Goal: Use online tool/utility: Utilize a website feature to perform a specific function

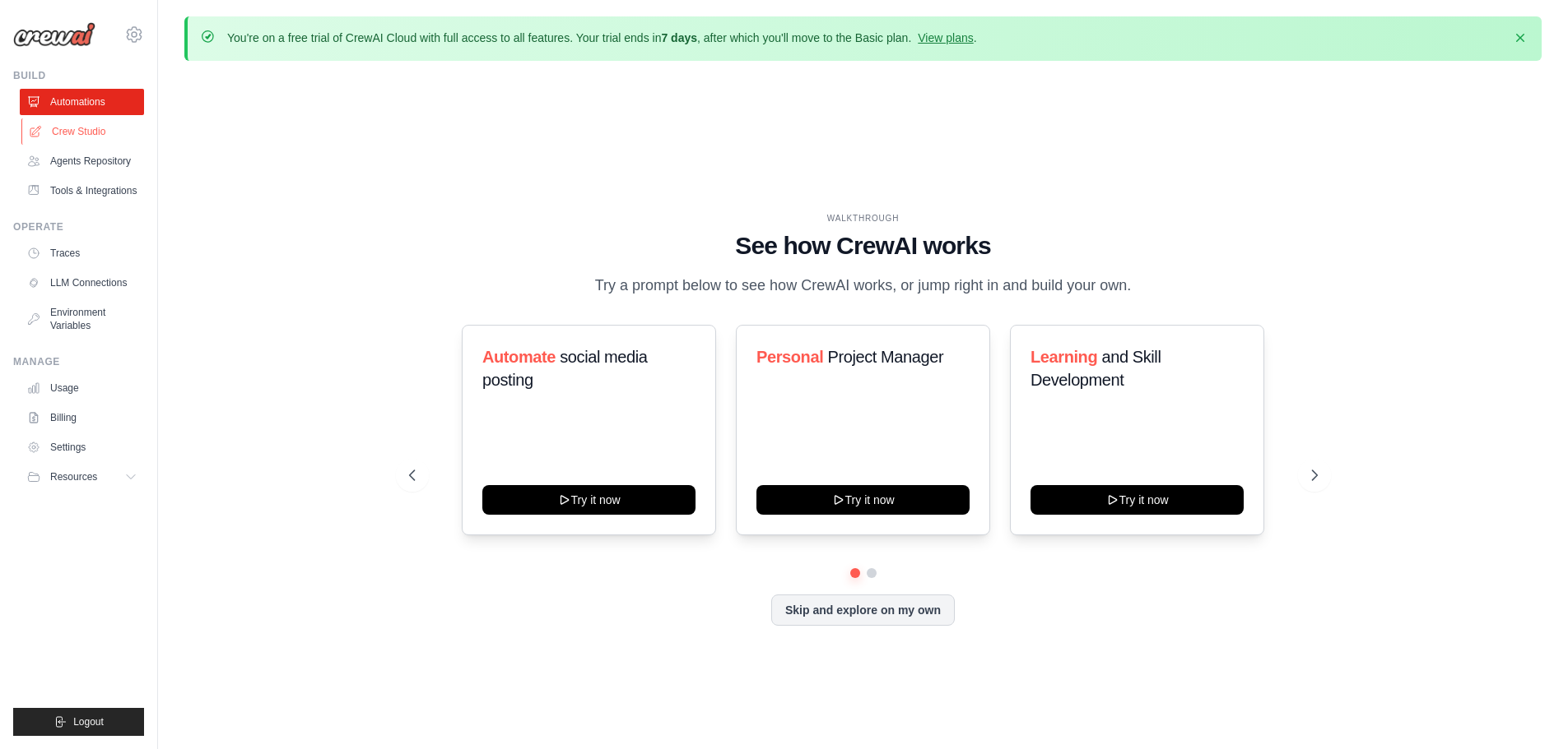
click at [65, 124] on link "Crew Studio" at bounding box center [83, 132] width 124 height 26
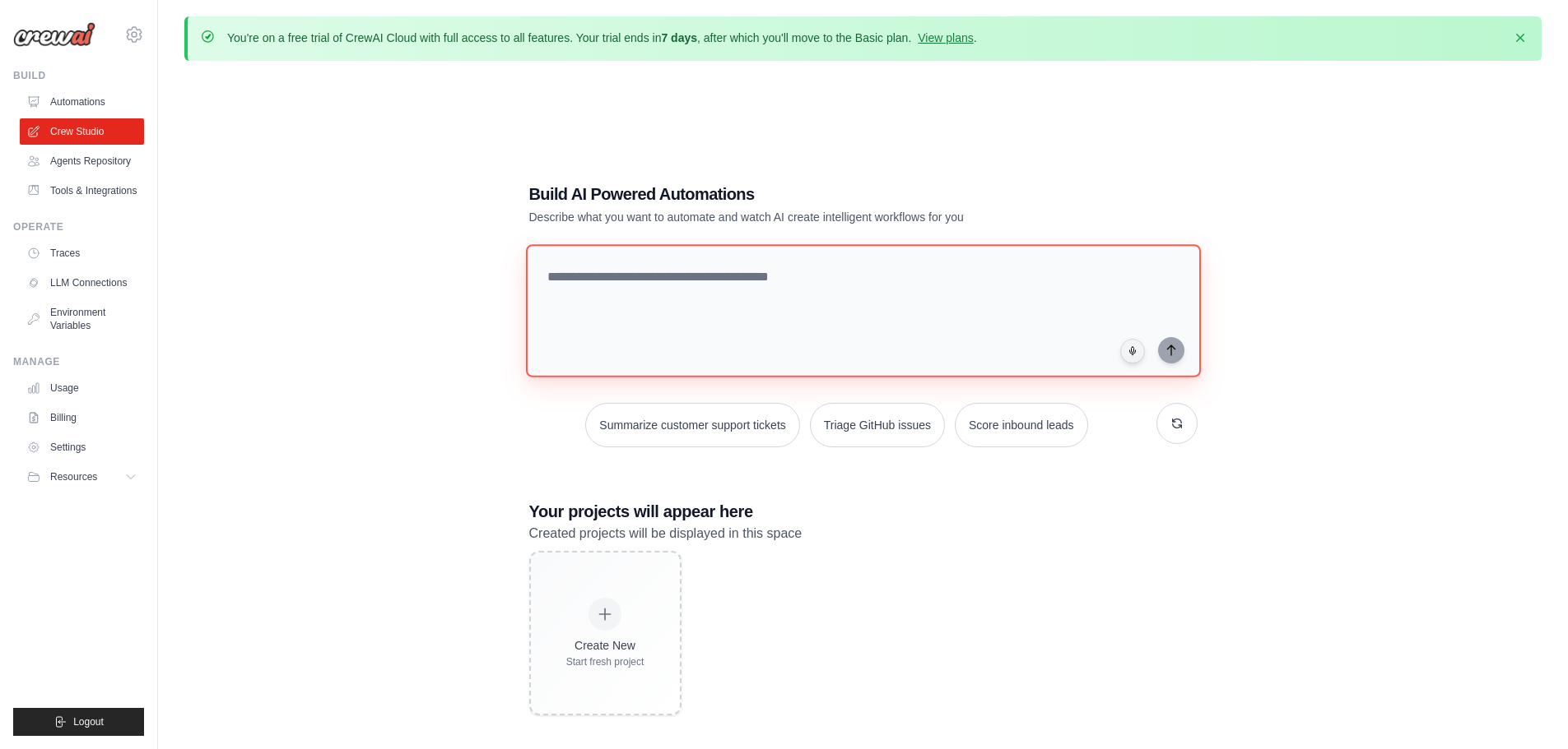
click at [645, 280] on textarea at bounding box center [862, 311] width 675 height 134
click at [629, 256] on textarea at bounding box center [862, 311] width 675 height 134
paste textarea "**********"
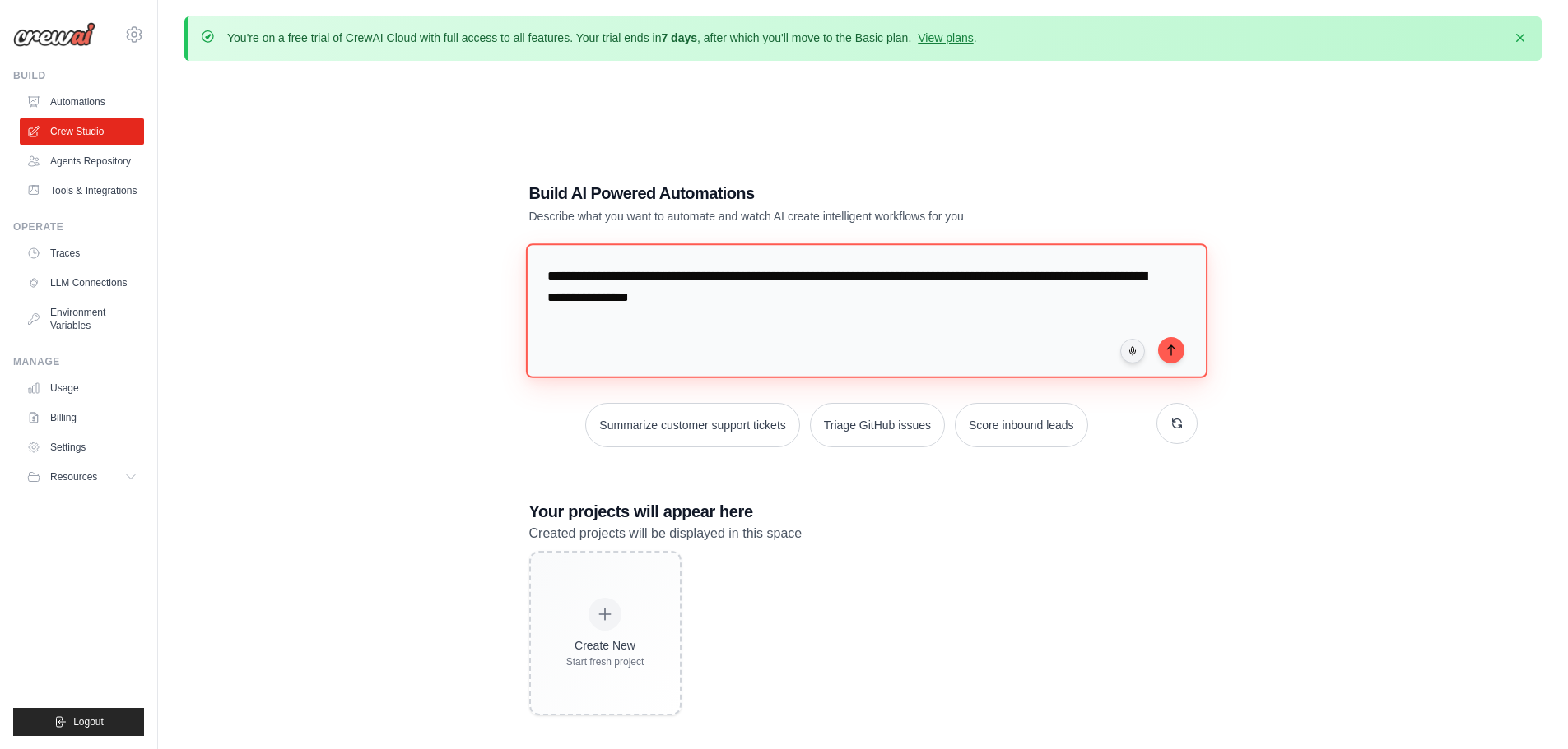
drag, startPoint x: 582, startPoint y: 278, endPoint x: 519, endPoint y: 269, distance: 63.6
click at [519, 269] on div "**********" at bounding box center [863, 448] width 708 height 587
drag, startPoint x: 973, startPoint y: 277, endPoint x: 966, endPoint y: 300, distance: 24.0
click at [973, 277] on textarea "**********" at bounding box center [866, 310] width 682 height 134
type textarea "**********"
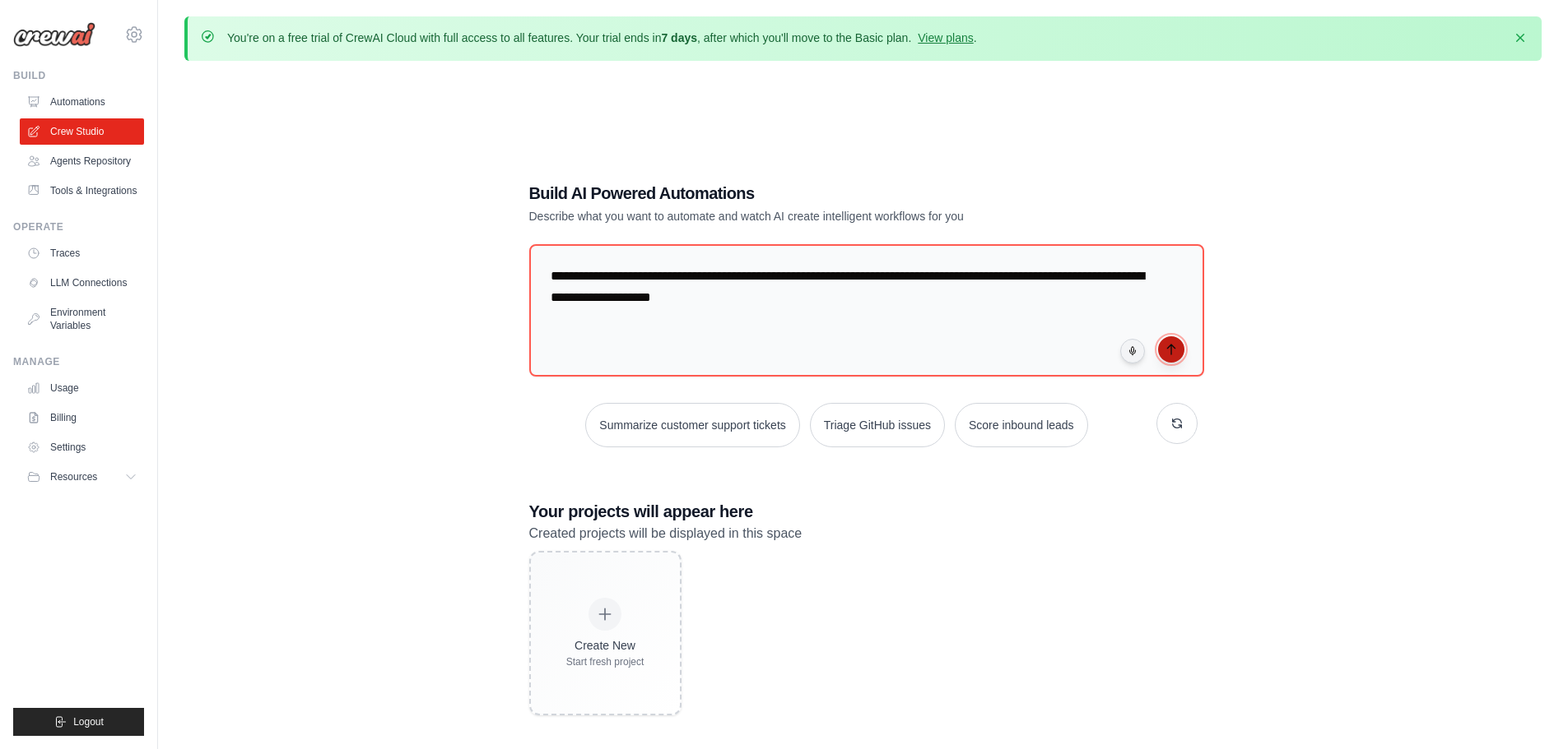
click at [1173, 356] on button "submit" at bounding box center [1171, 349] width 26 height 26
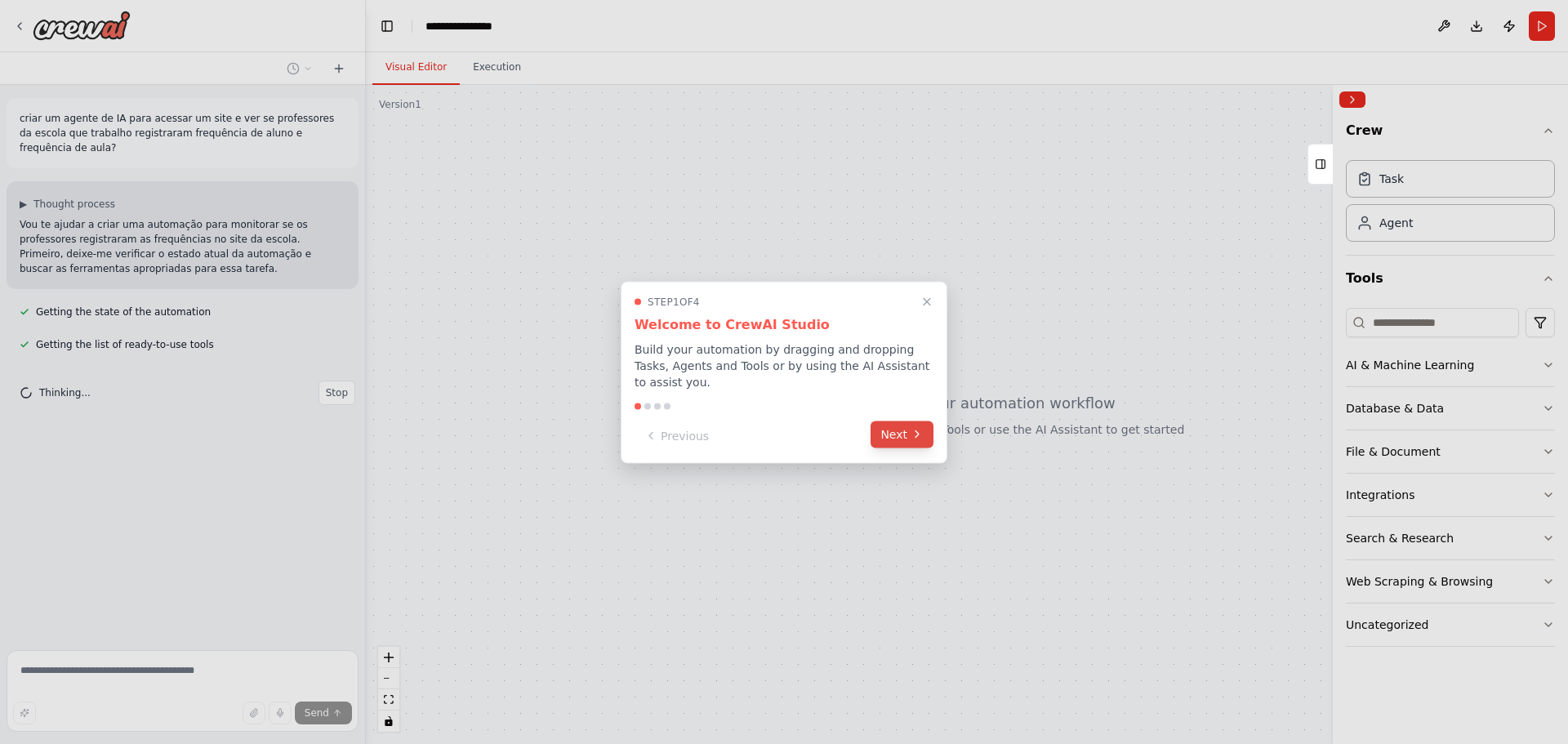
click at [898, 435] on button "Next" at bounding box center [901, 434] width 63 height 27
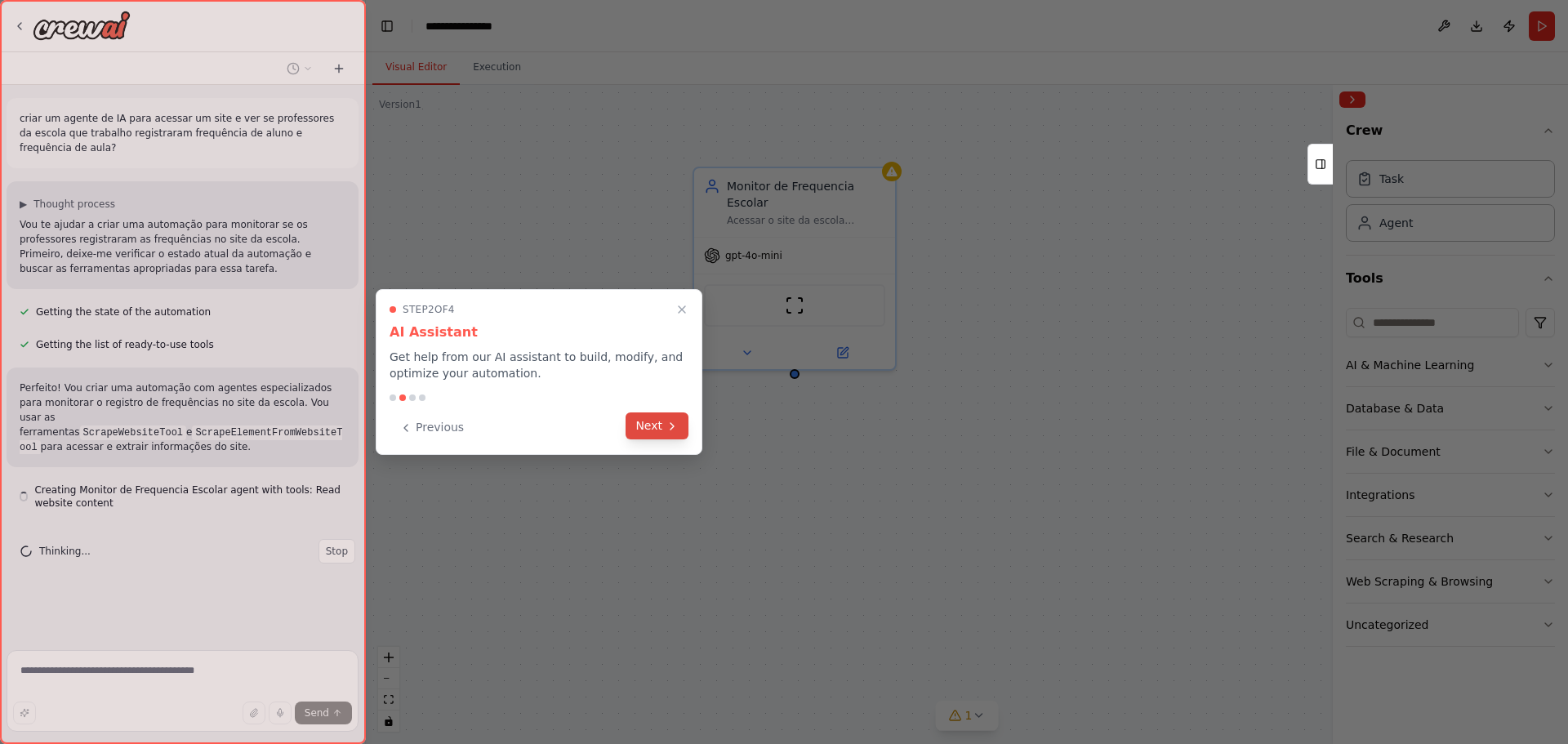
click at [667, 431] on icon at bounding box center [671, 426] width 13 height 13
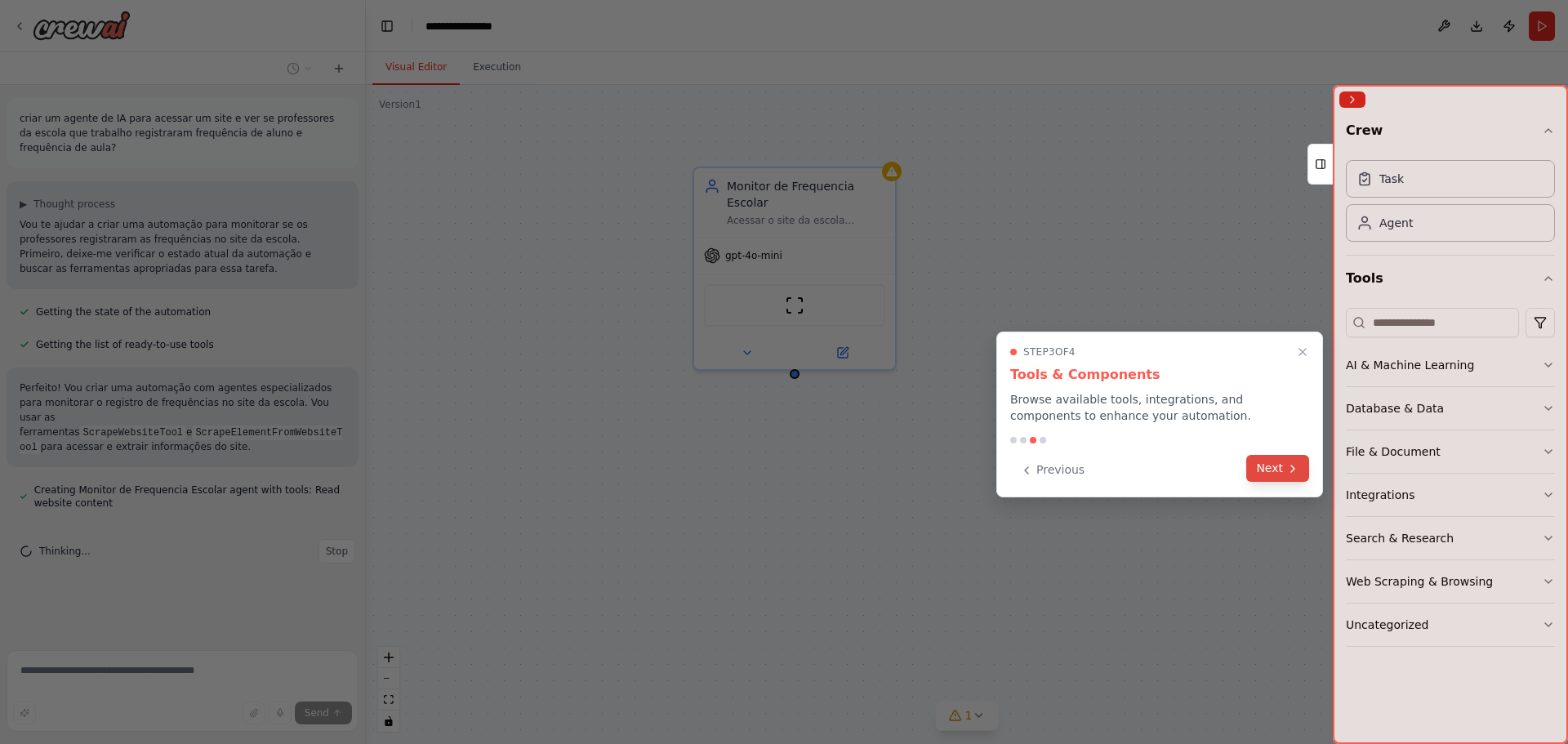
click at [1278, 469] on button "Next" at bounding box center [1277, 468] width 63 height 27
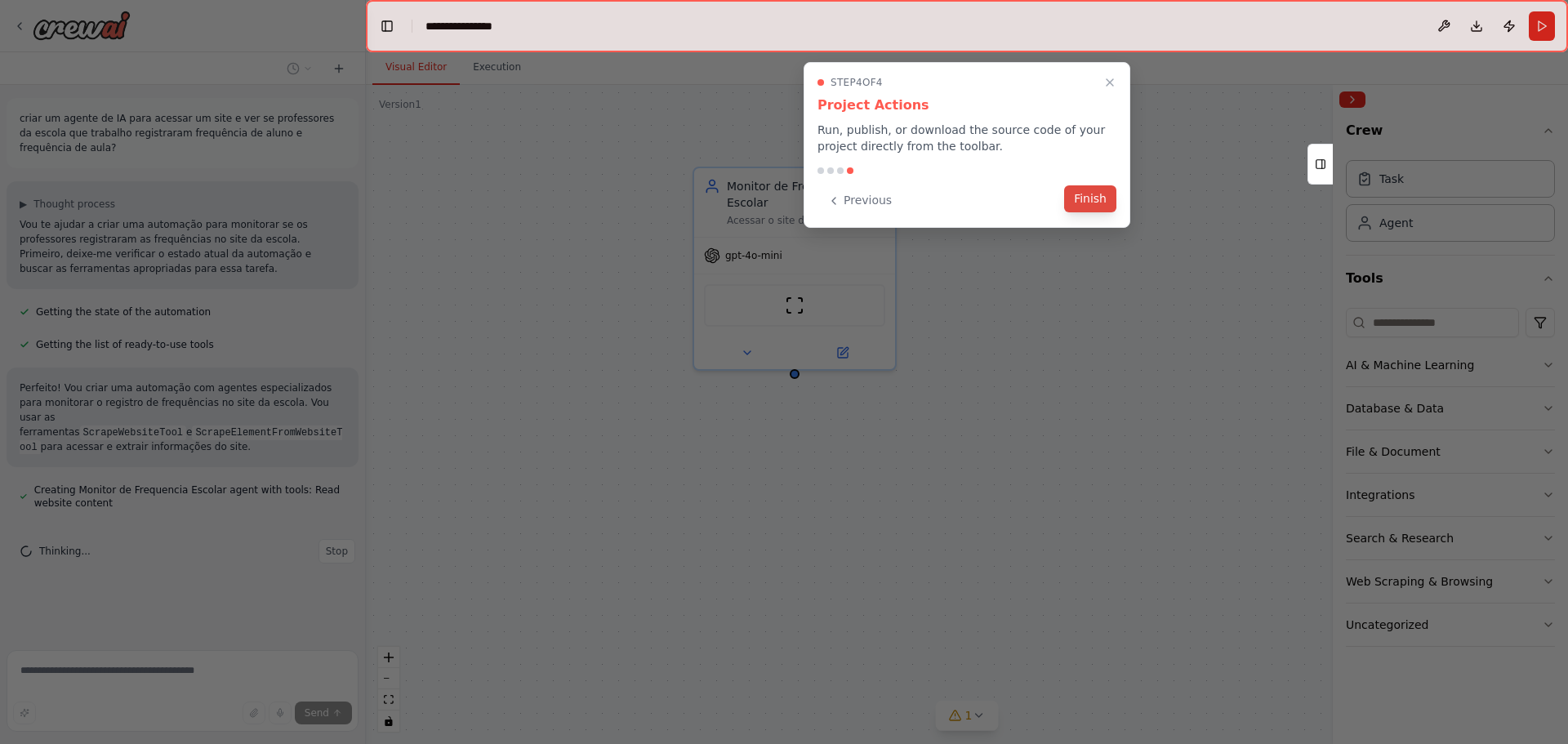
click at [1090, 201] on button "Finish" at bounding box center [1090, 198] width 52 height 27
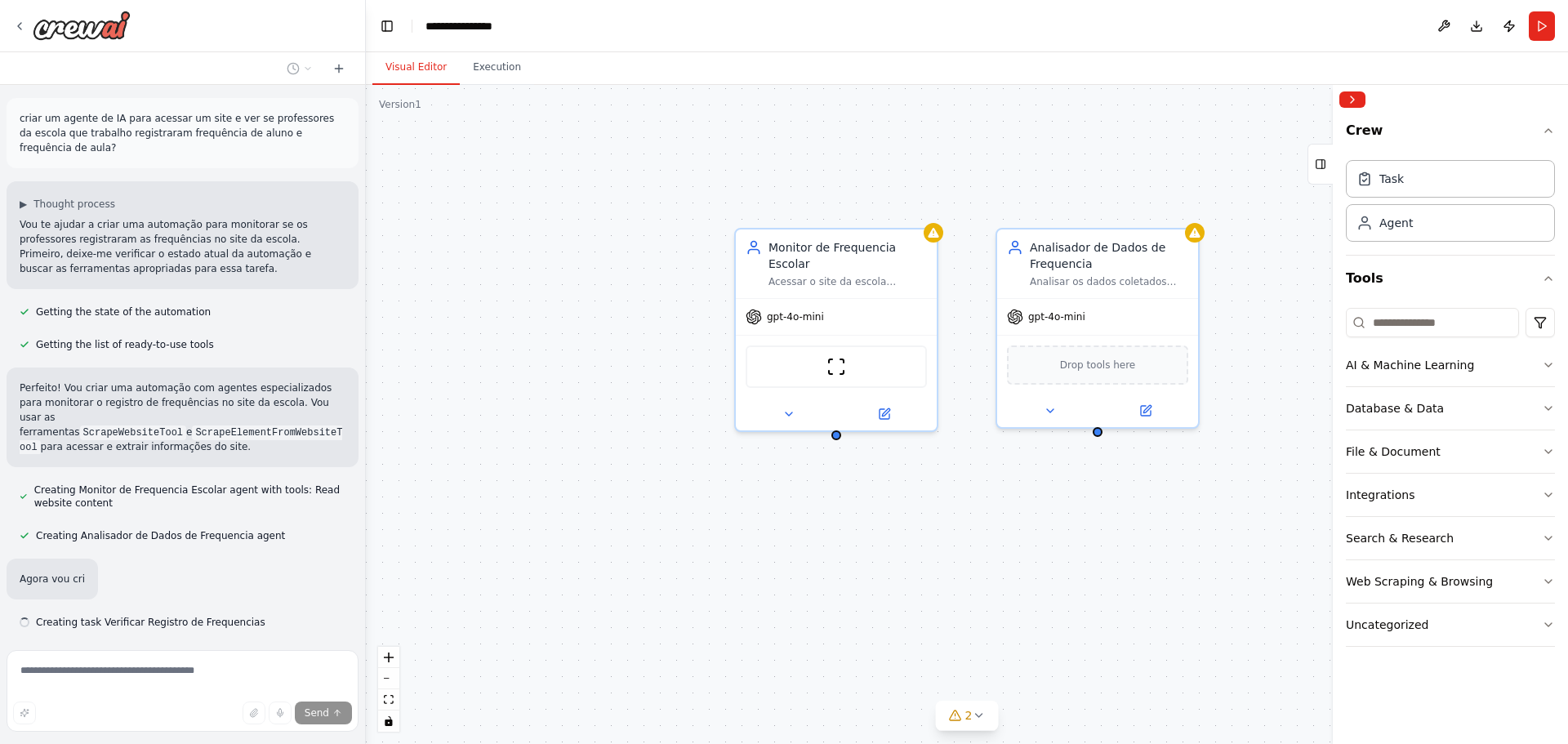
scroll to position [65, 0]
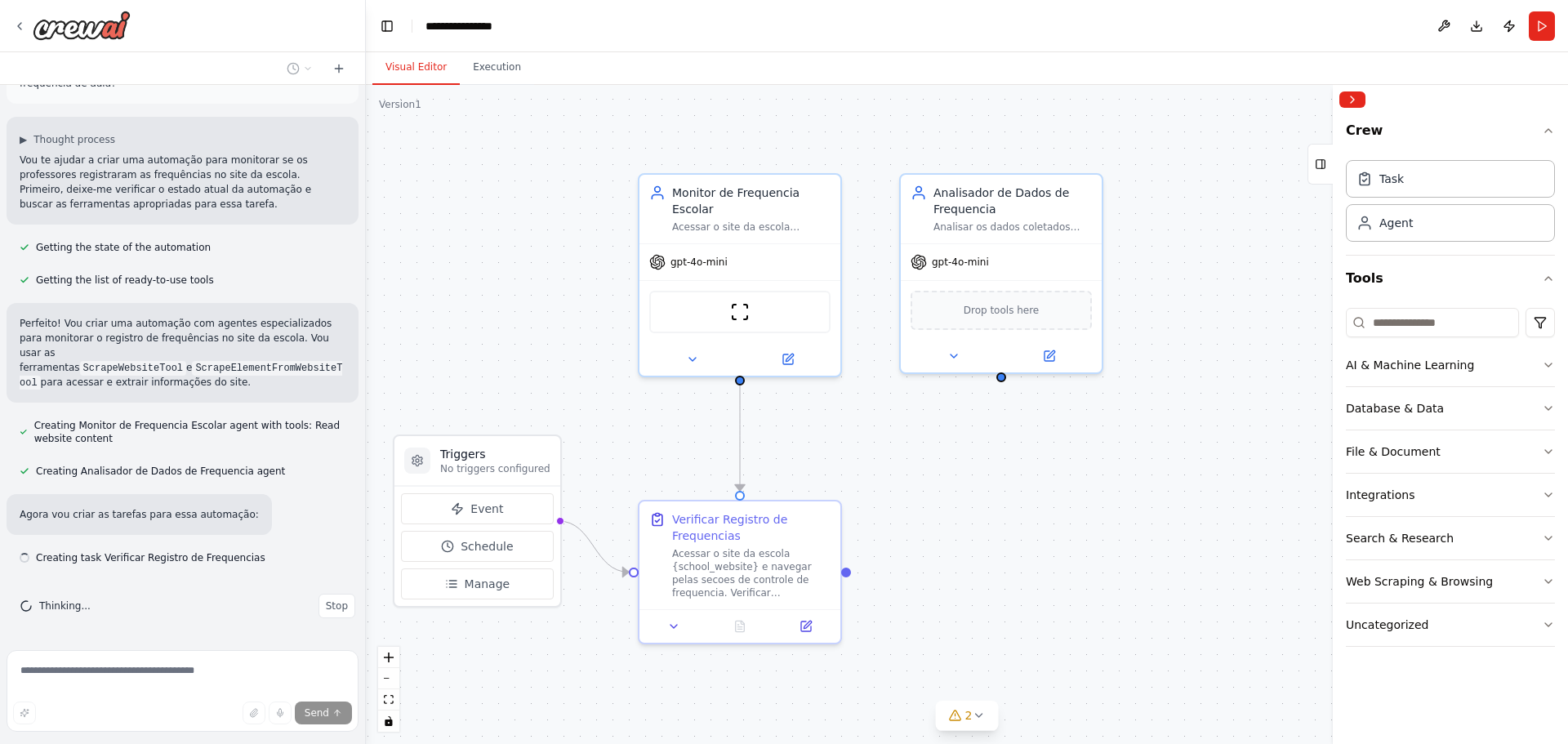
drag, startPoint x: 760, startPoint y: 485, endPoint x: 706, endPoint y: 491, distance: 54.3
click at [706, 491] on div ".deletable-edge-delete-btn { width: 20px; height: 20px; border: 0px solid #ffff…" at bounding box center [966, 415] width 1202 height 660
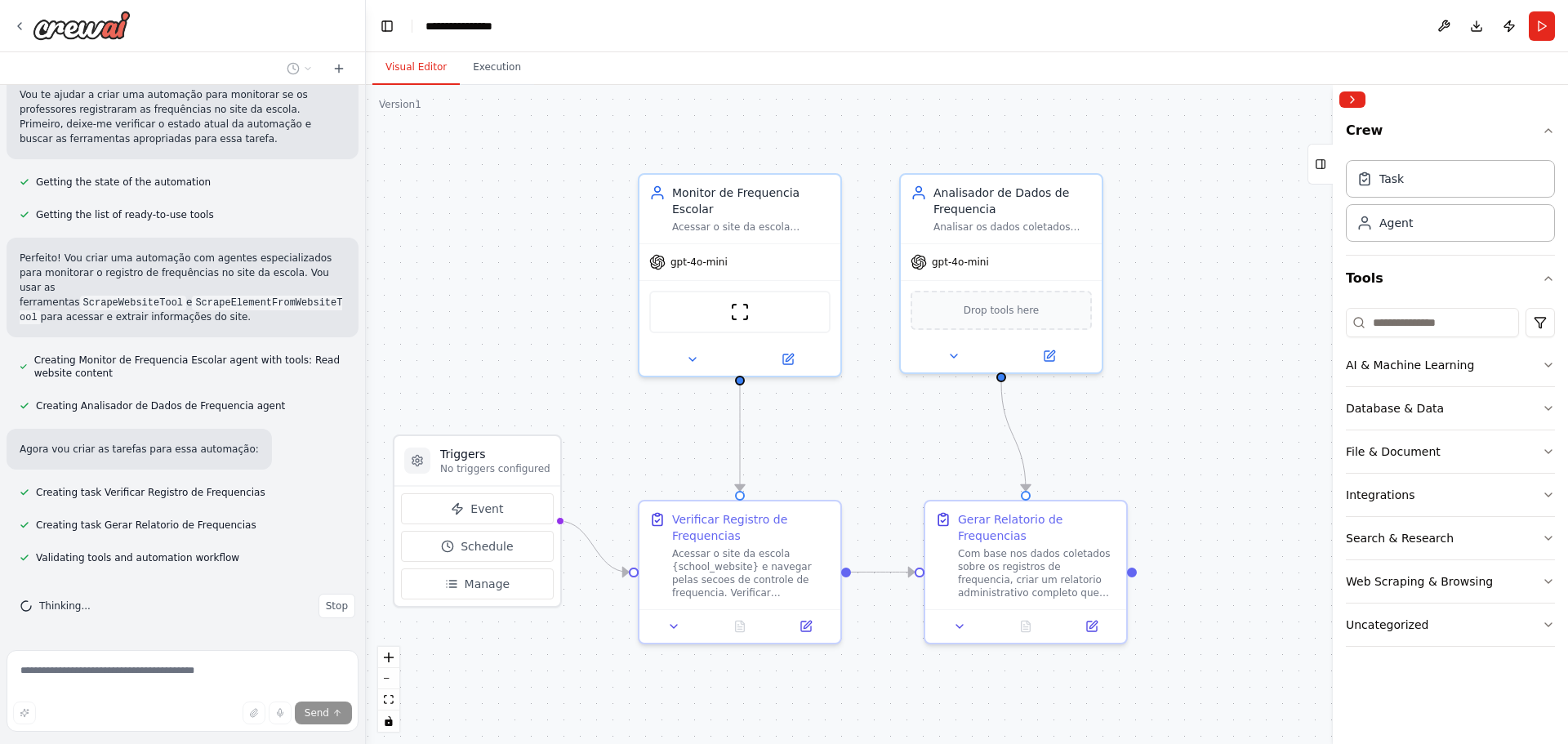
scroll to position [163, 0]
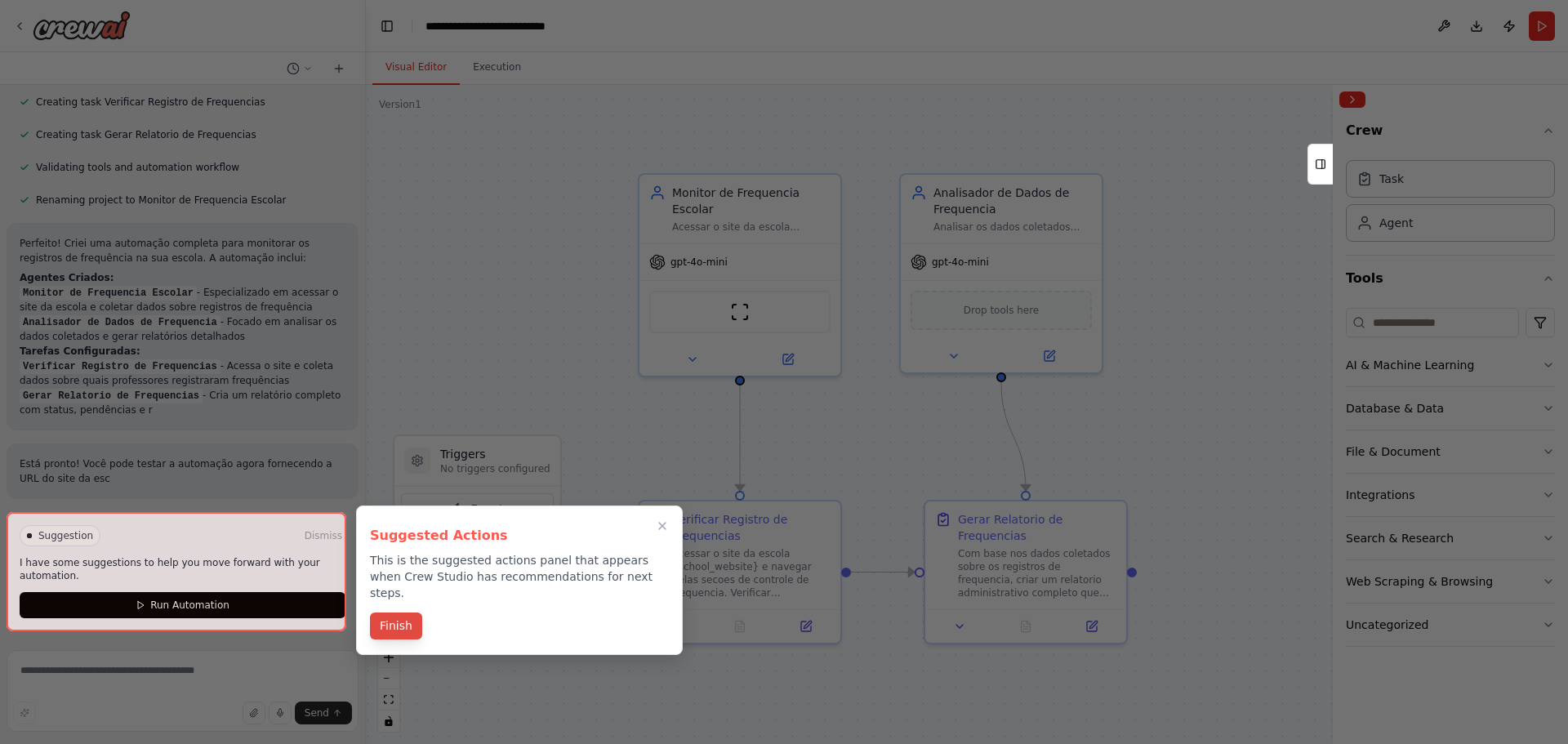
click at [392, 613] on button "Finish" at bounding box center [396, 626] width 52 height 27
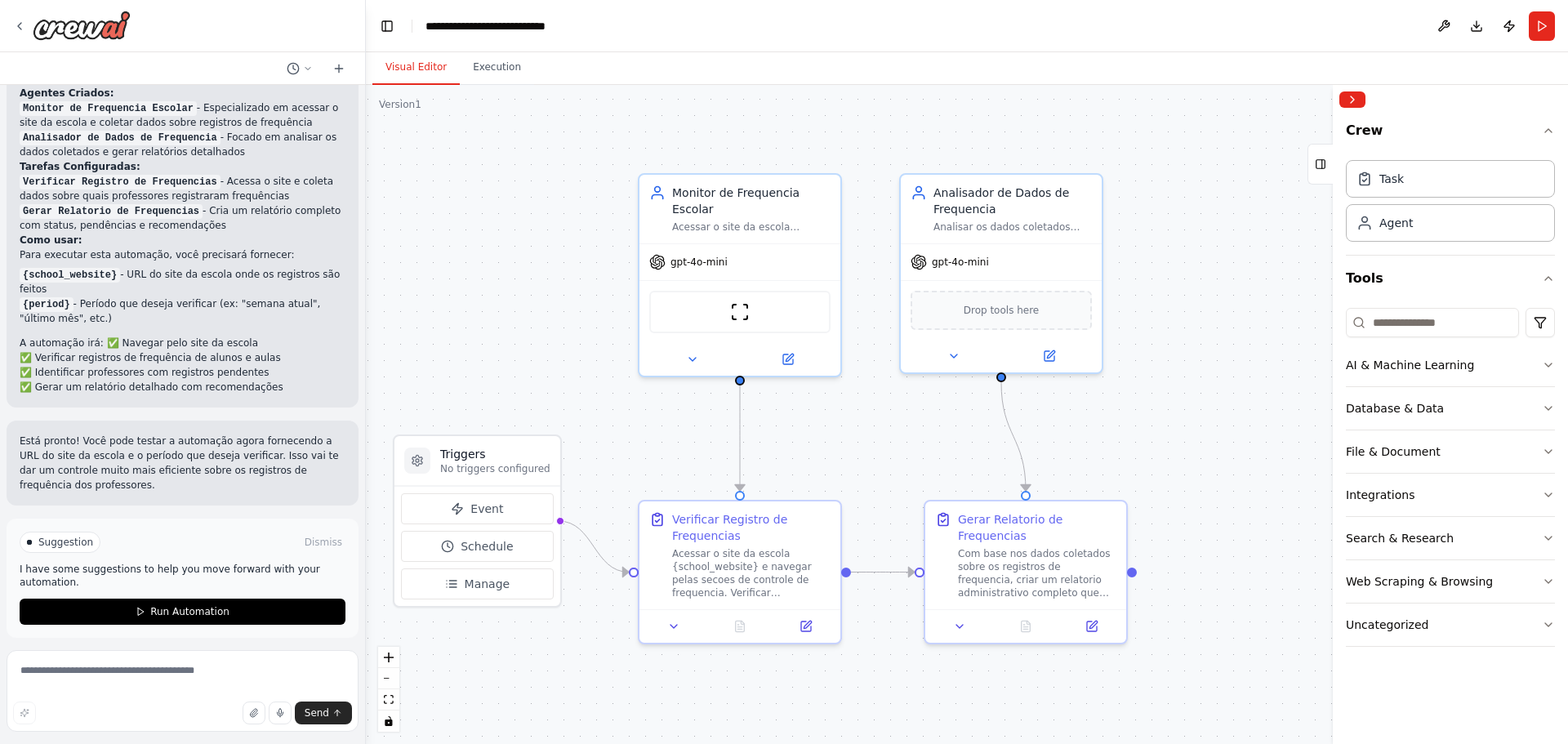
scroll to position [711, 0]
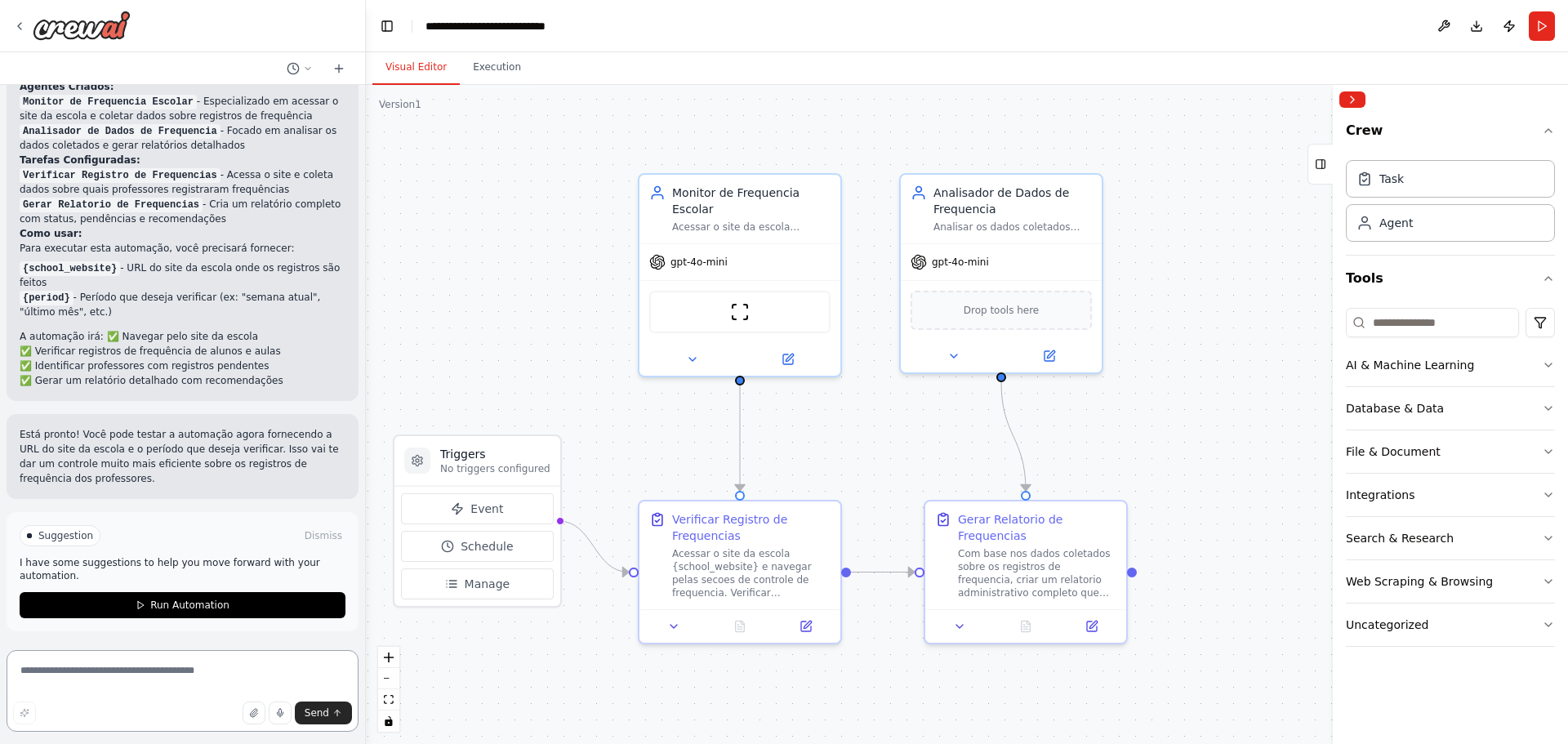
click at [121, 674] on textarea at bounding box center [182, 691] width 352 height 82
type textarea "**********"
click at [318, 707] on span "Send" at bounding box center [317, 713] width 24 height 13
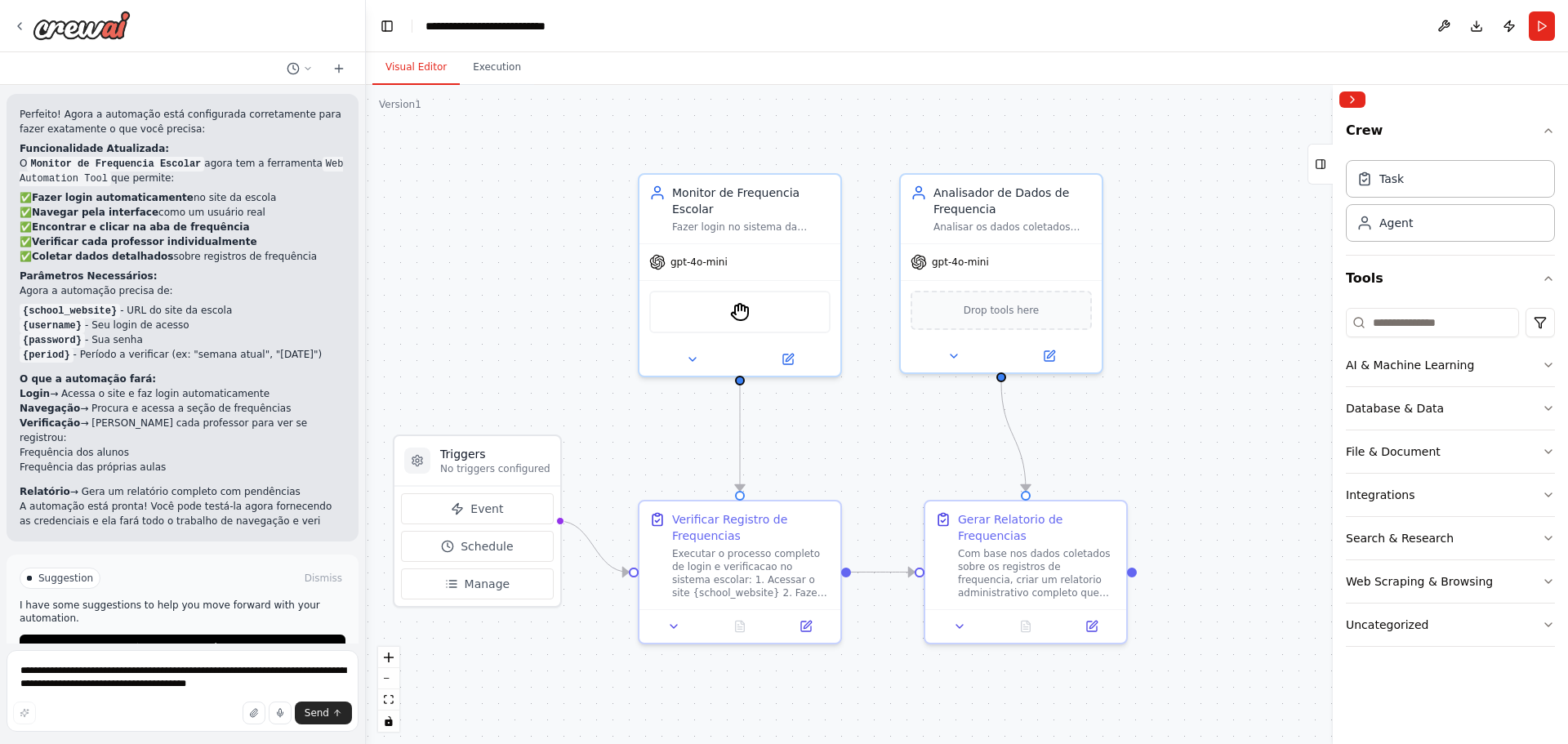
scroll to position [1749, 0]
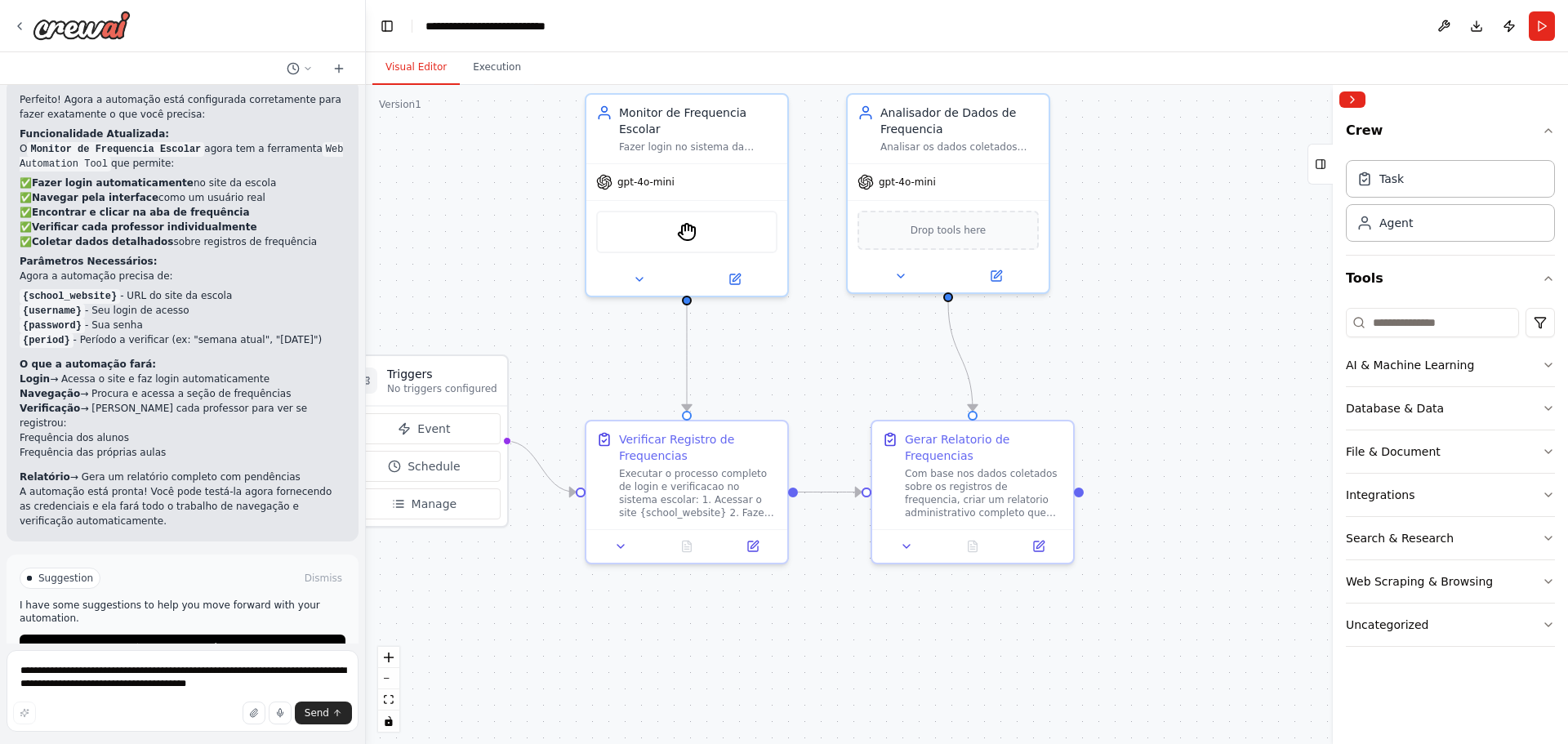
drag, startPoint x: 1216, startPoint y: 395, endPoint x: 1069, endPoint y: 154, distance: 282.3
click at [1076, 164] on div ".deletable-edge-delete-btn { width: 20px; height: 20px; border: 0px solid #ffff…" at bounding box center [966, 415] width 1202 height 660
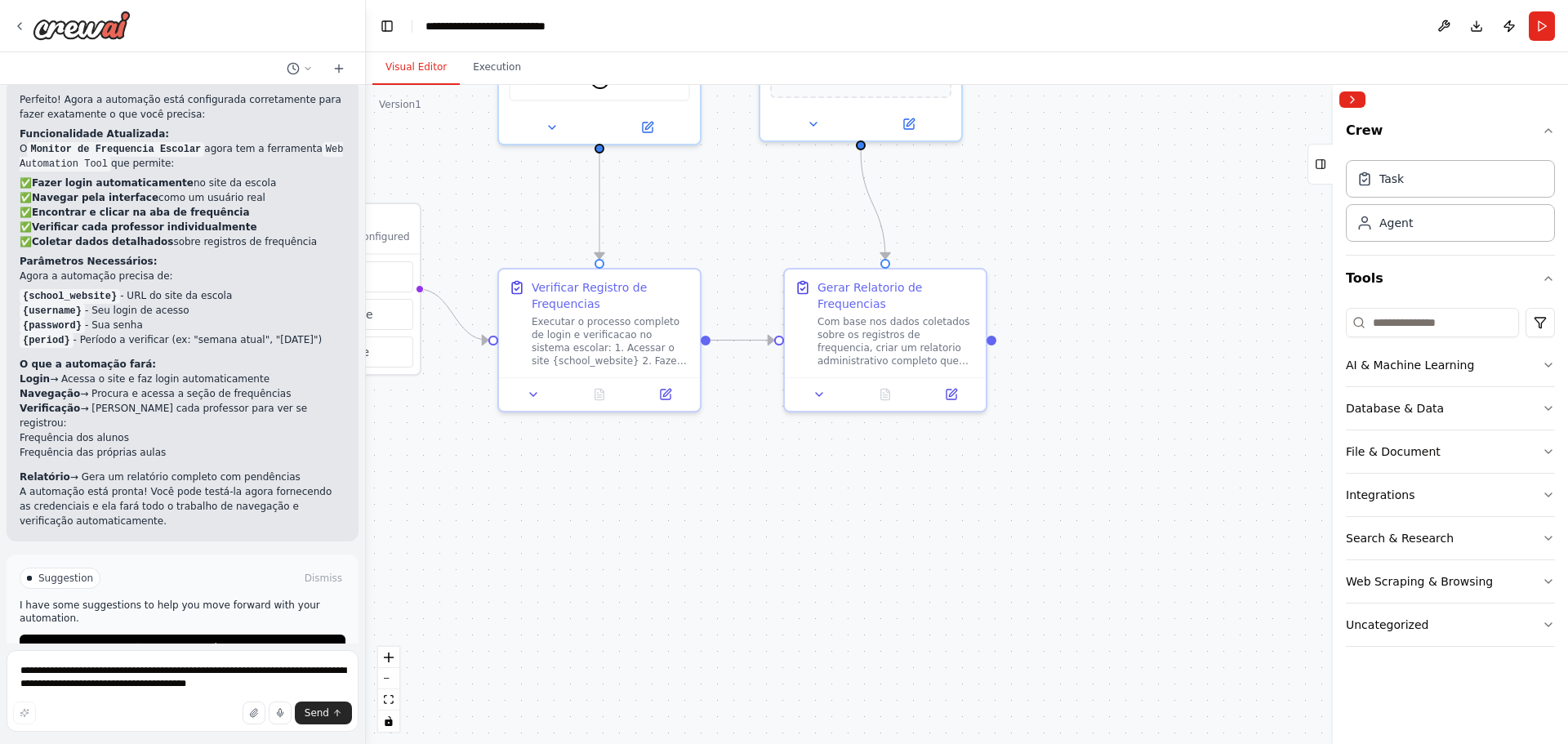
drag, startPoint x: 1133, startPoint y: 448, endPoint x: 1236, endPoint y: 164, distance: 302.1
click at [1231, 166] on div ".deletable-edge-delete-btn { width: 20px; height: 20px; border: 0px solid #ffff…" at bounding box center [966, 415] width 1202 height 660
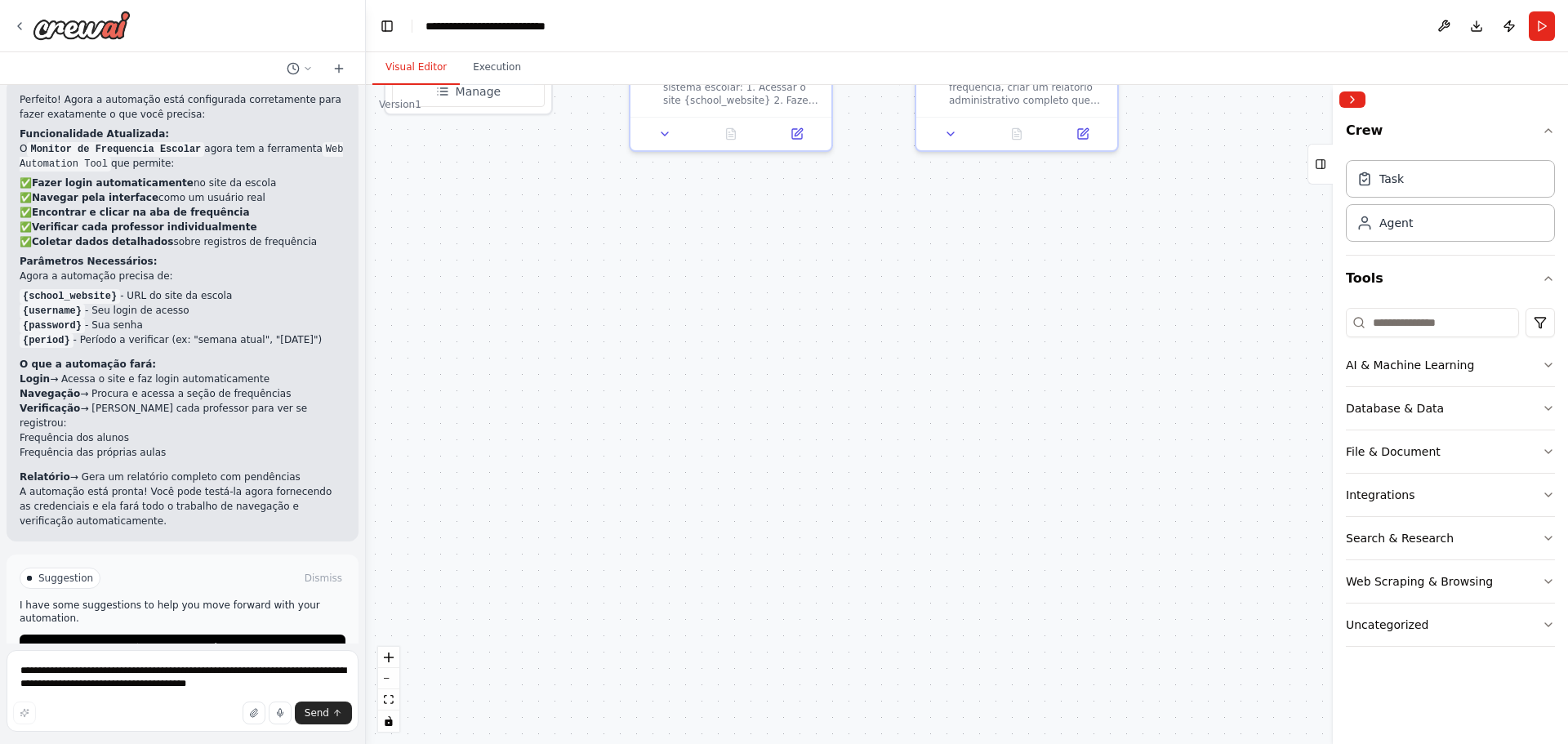
drag, startPoint x: 971, startPoint y: 426, endPoint x: 1119, endPoint y: 616, distance: 240.8
click at [1129, 616] on div ".deletable-edge-delete-btn { width: 20px; height: 20px; border: 0px solid #ffff…" at bounding box center [966, 415] width 1202 height 660
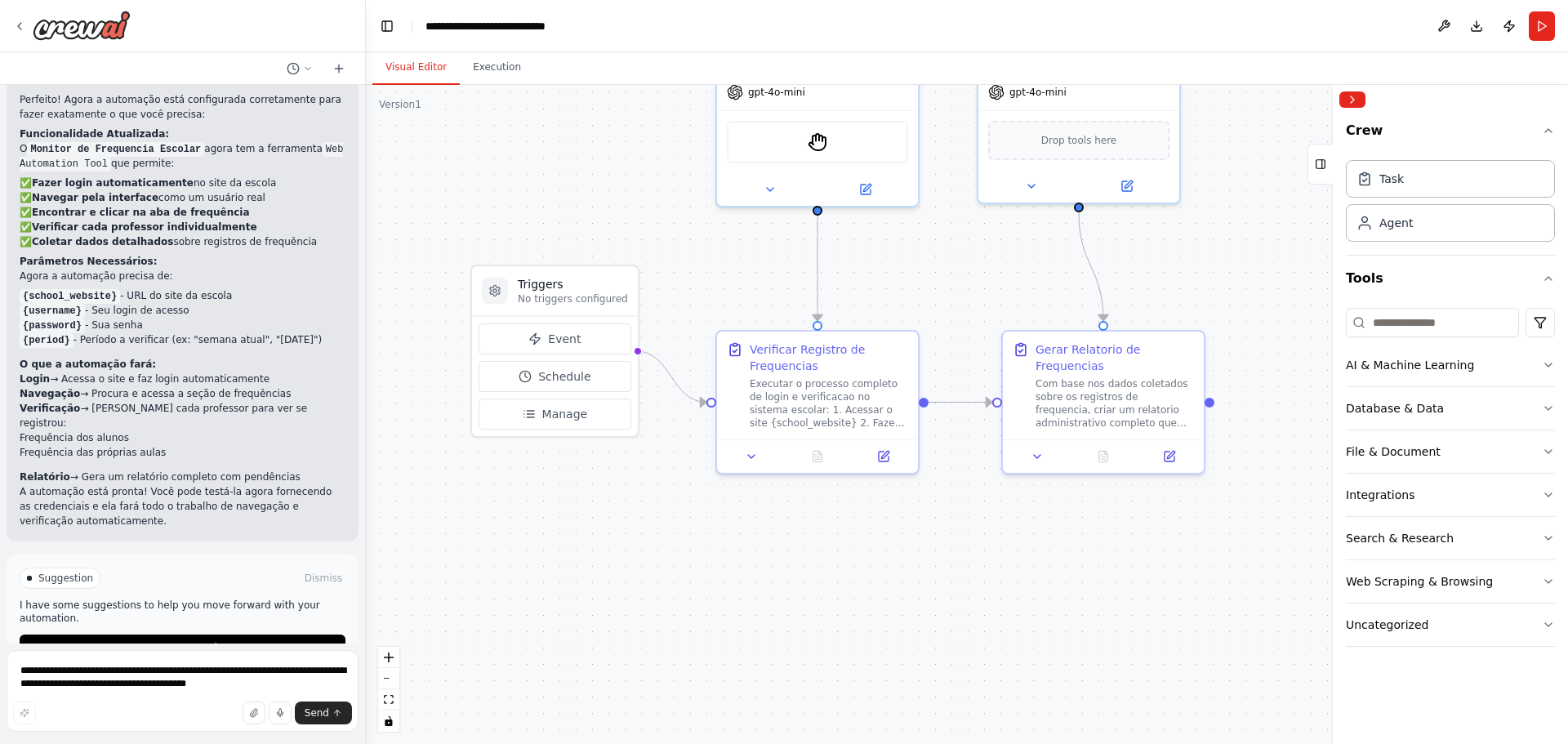
drag, startPoint x: 909, startPoint y: 519, endPoint x: 870, endPoint y: 679, distance: 164.7
click at [870, 679] on div ".deletable-edge-delete-btn { width: 20px; height: 20px; border: 0px solid #ffff…" at bounding box center [966, 415] width 1202 height 660
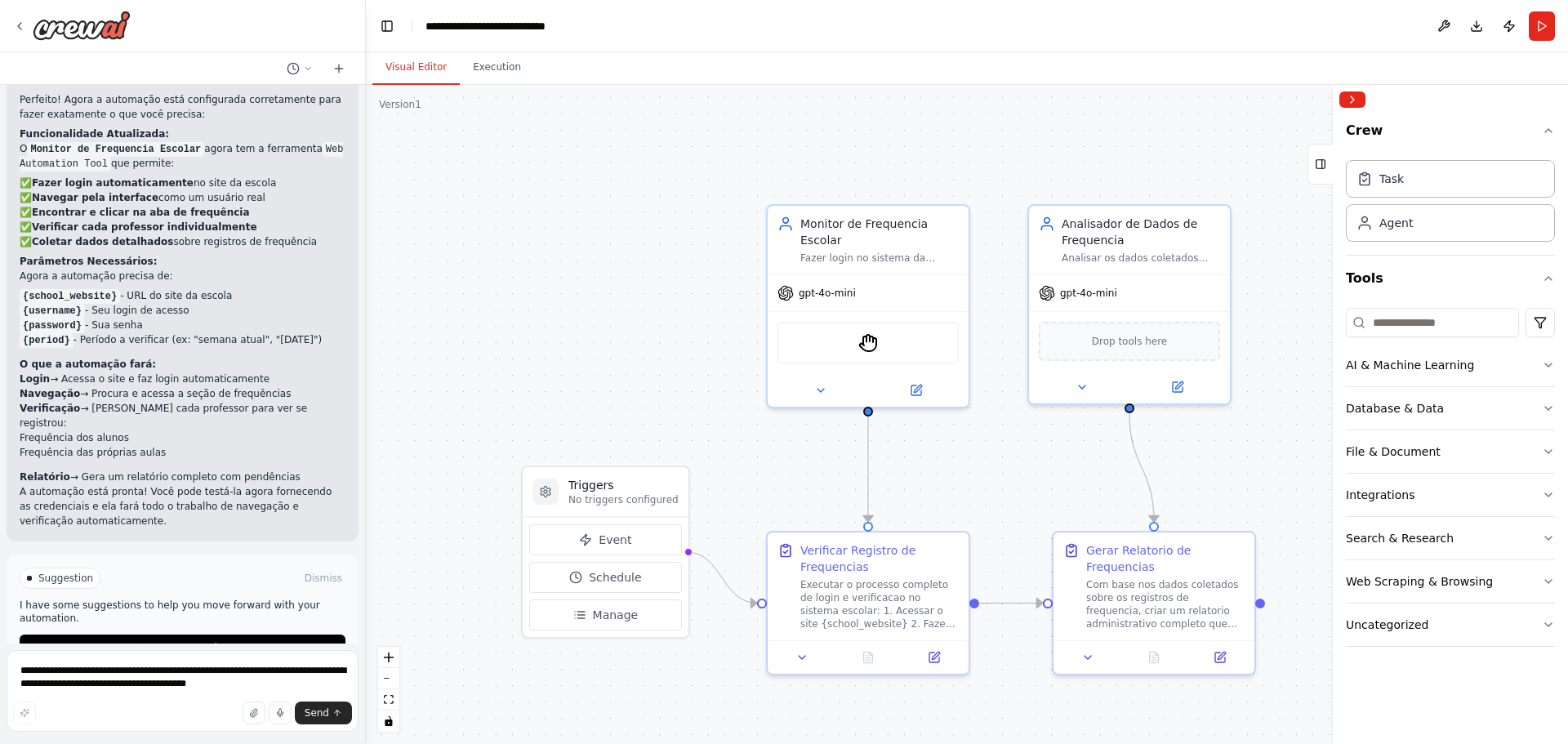
drag, startPoint x: 778, startPoint y: 375, endPoint x: 796, endPoint y: 465, distance: 91.8
click at [796, 465] on div ".deletable-edge-delete-btn { width: 20px; height: 20px; border: 0px solid #ffff…" at bounding box center [966, 415] width 1202 height 660
